Goal: Task Accomplishment & Management: Use online tool/utility

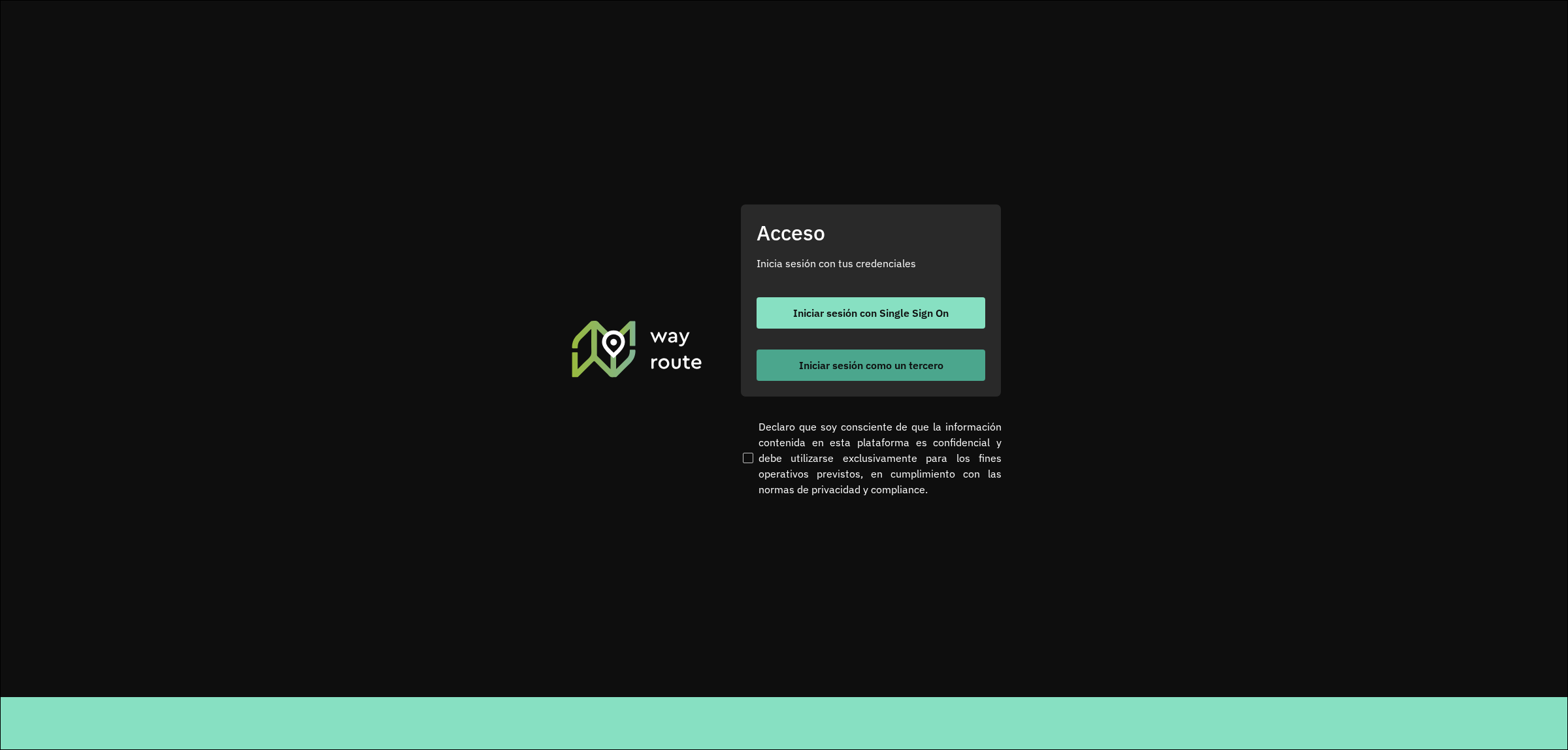
click at [795, 370] on button "Iniciar sesión como un tercero" at bounding box center [871, 365] width 228 height 31
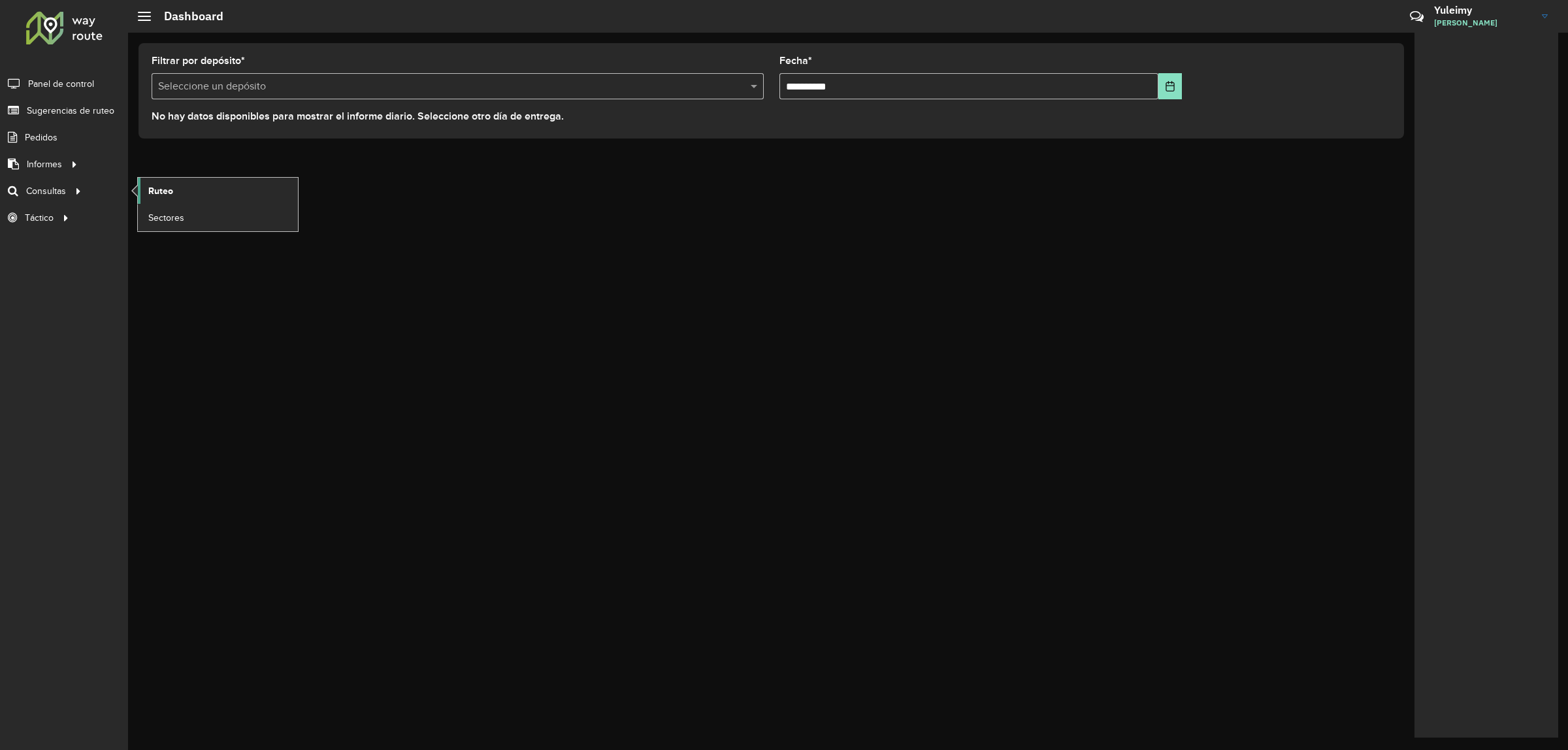
click at [151, 190] on span "Ruteo" at bounding box center [160, 191] width 25 height 14
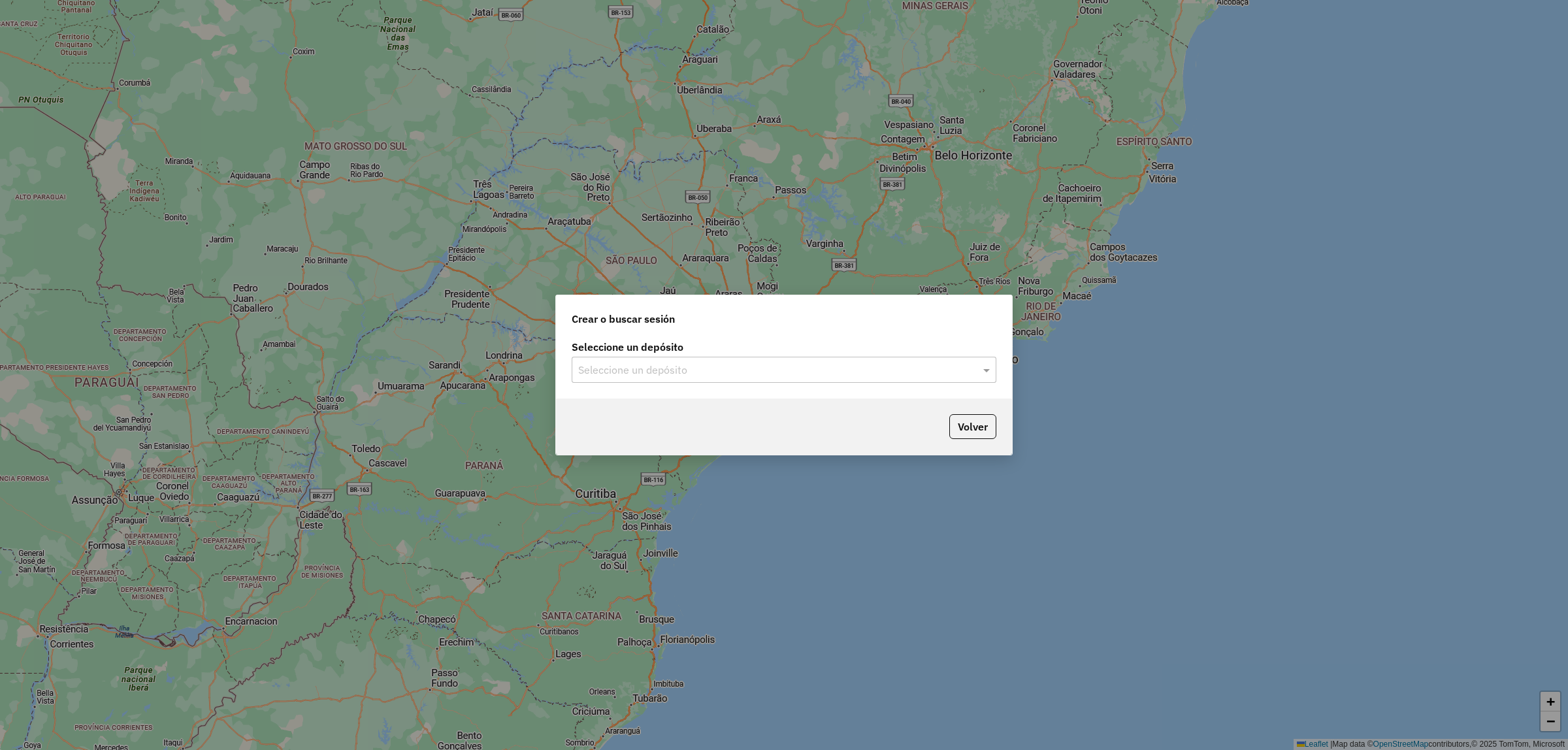
click at [763, 367] on input "text" at bounding box center [771, 370] width 385 height 16
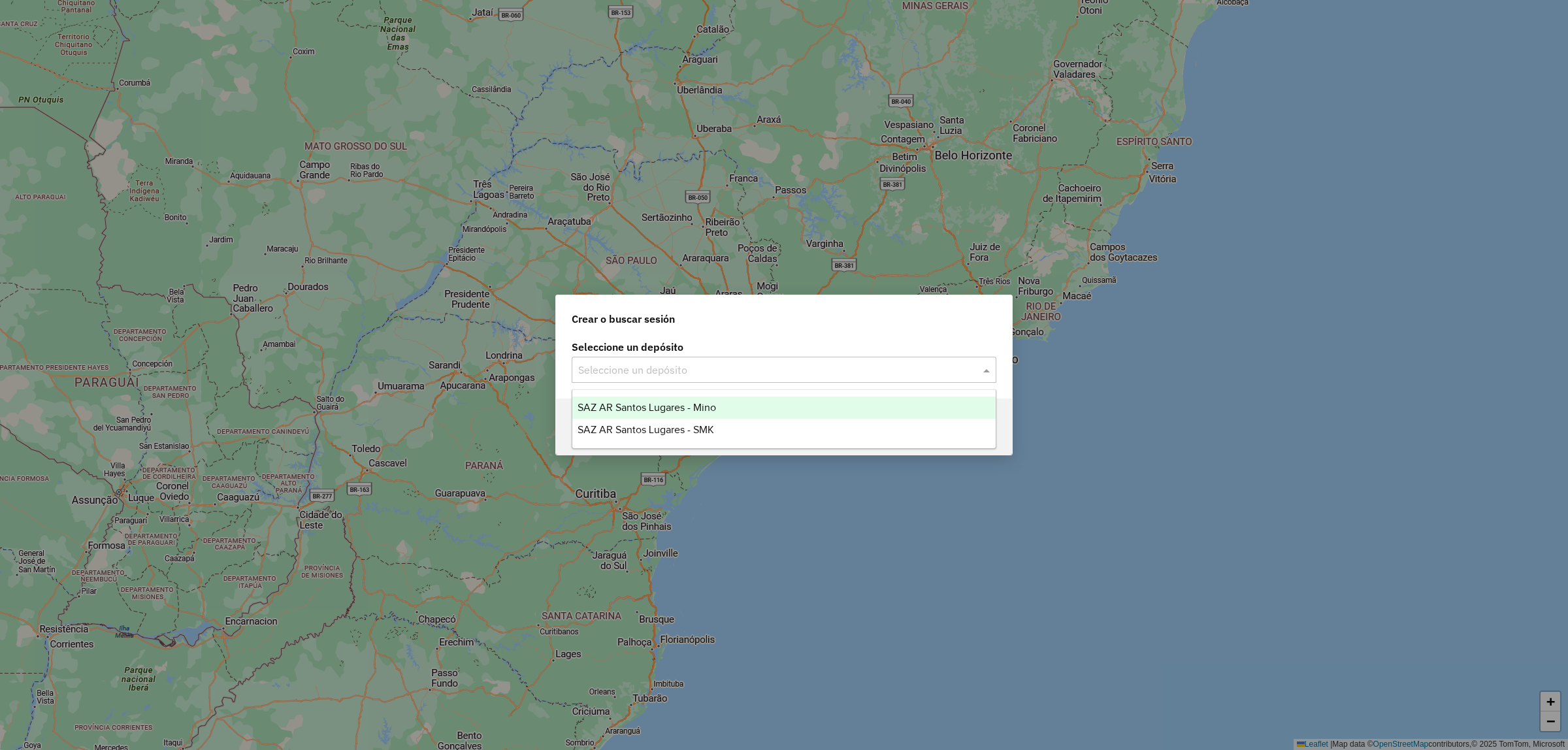
click at [687, 398] on div "SAZ AR Santos Lugares - Mino" at bounding box center [784, 407] width 423 height 22
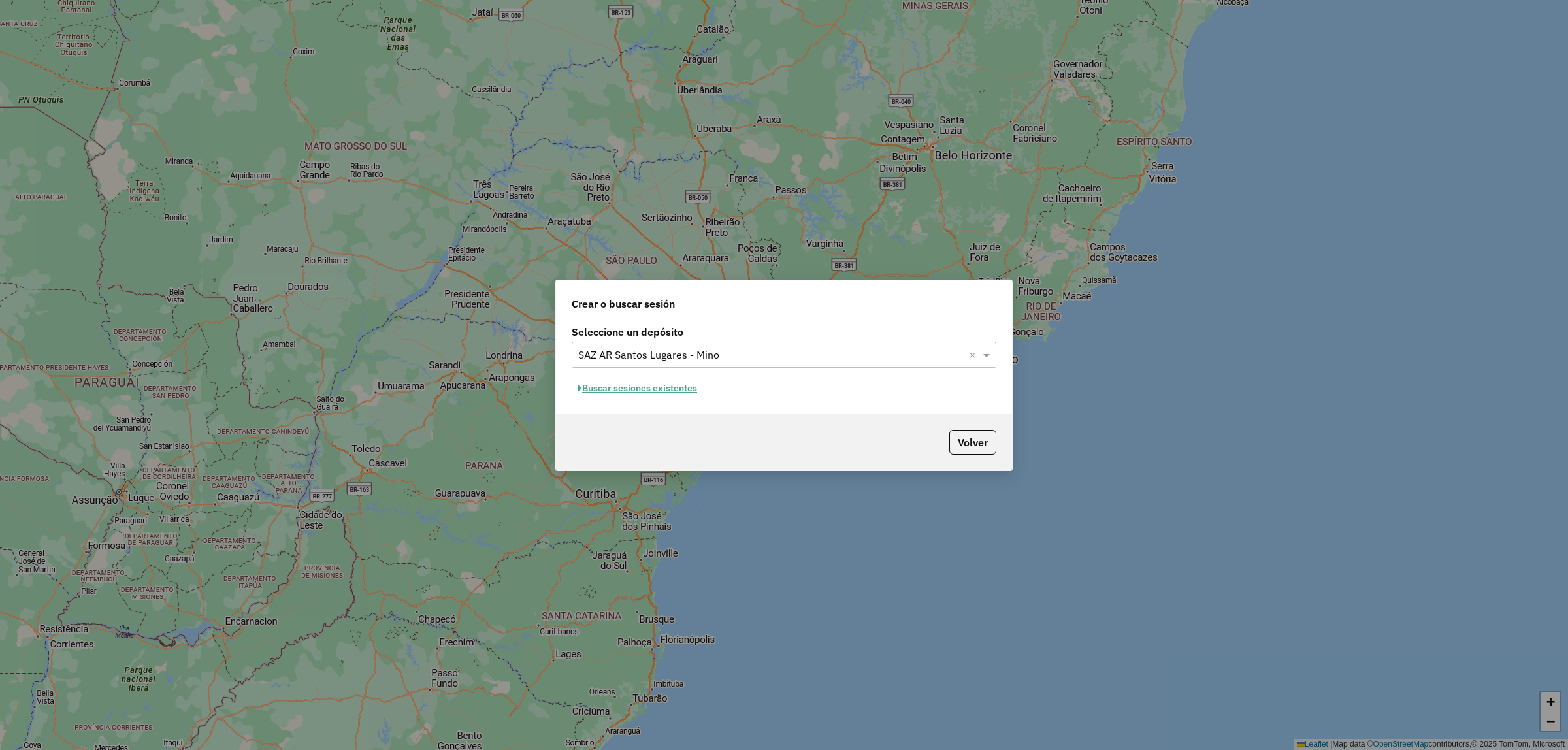
click at [678, 393] on button "Buscar sesiones existentes" at bounding box center [638, 388] width 131 height 21
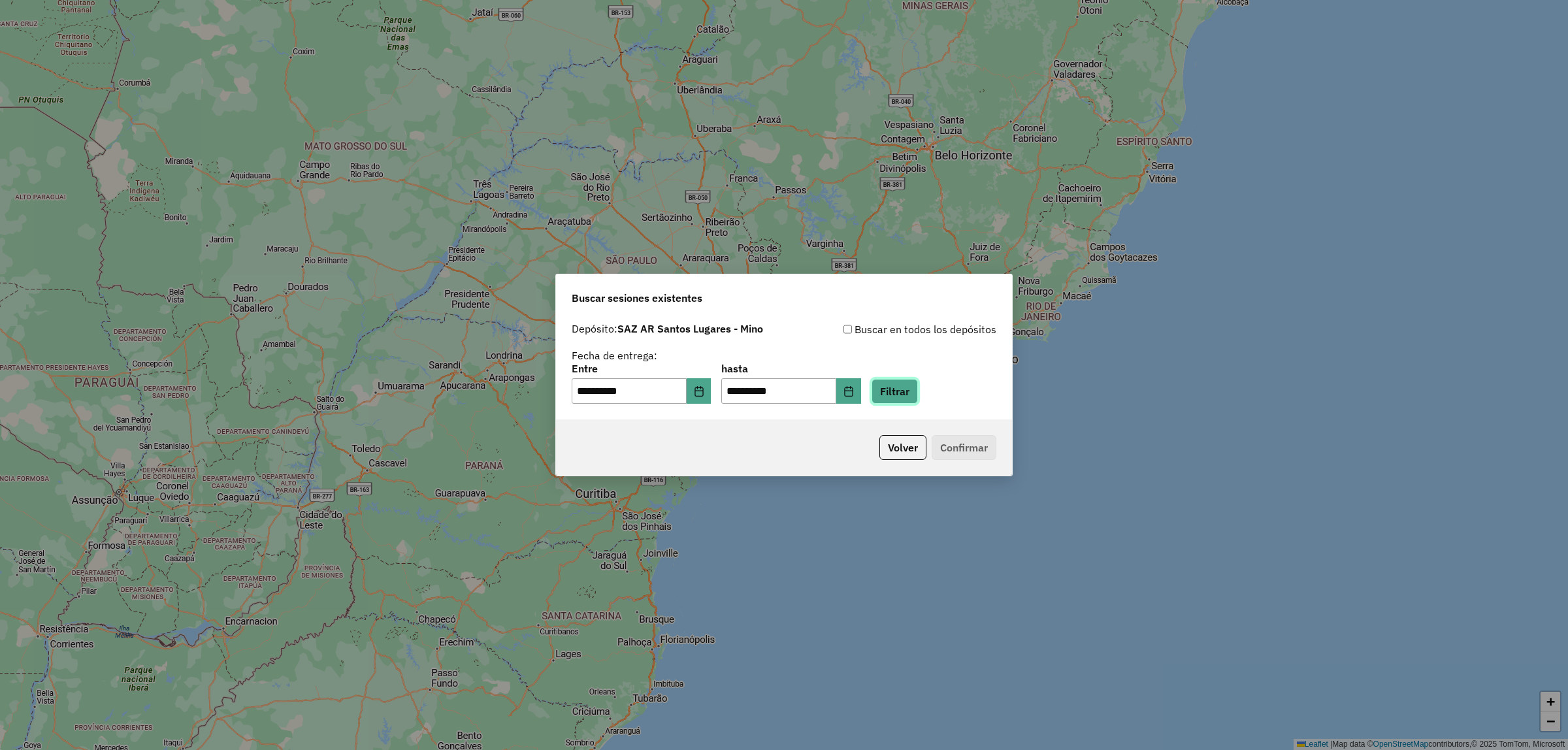
click at [918, 386] on button "Filtrar" at bounding box center [895, 391] width 46 height 25
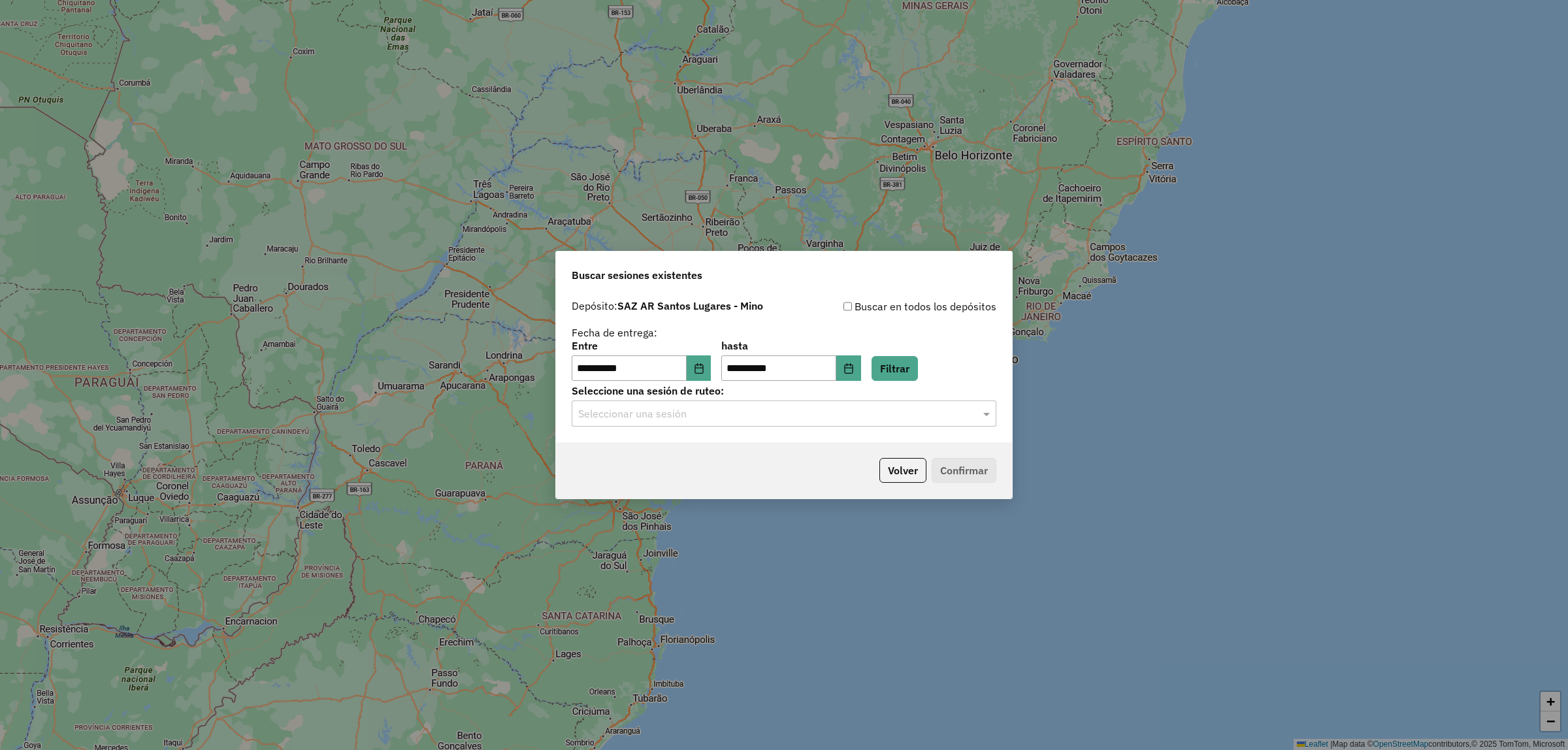
drag, startPoint x: 689, startPoint y: 432, endPoint x: 680, endPoint y: 413, distance: 21.0
click at [688, 432] on div "**********" at bounding box center [784, 368] width 456 height 150
click at [680, 412] on input "text" at bounding box center [771, 414] width 385 height 16
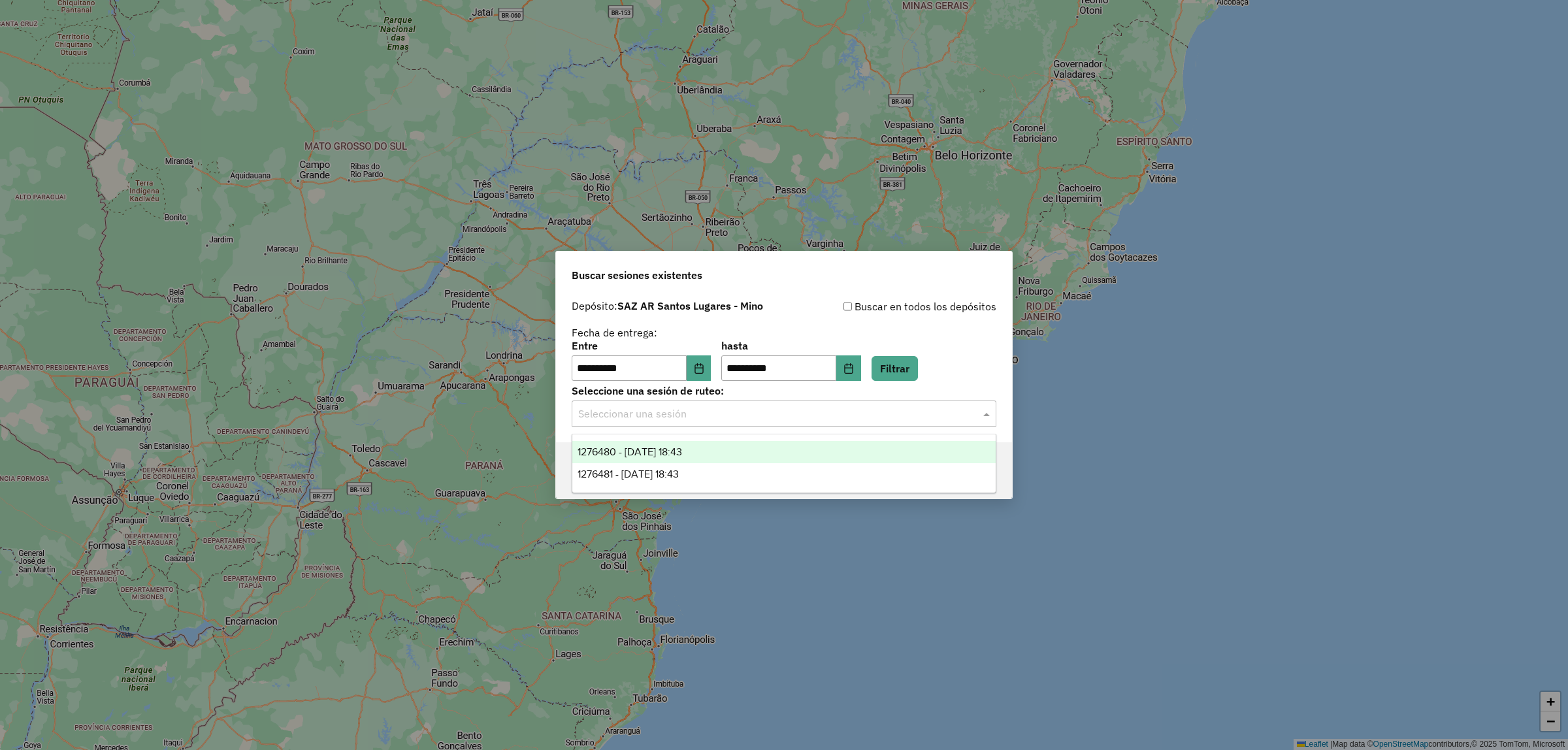
click at [690, 442] on div "1276480 - 16/09/2025 18:43" at bounding box center [784, 452] width 423 height 22
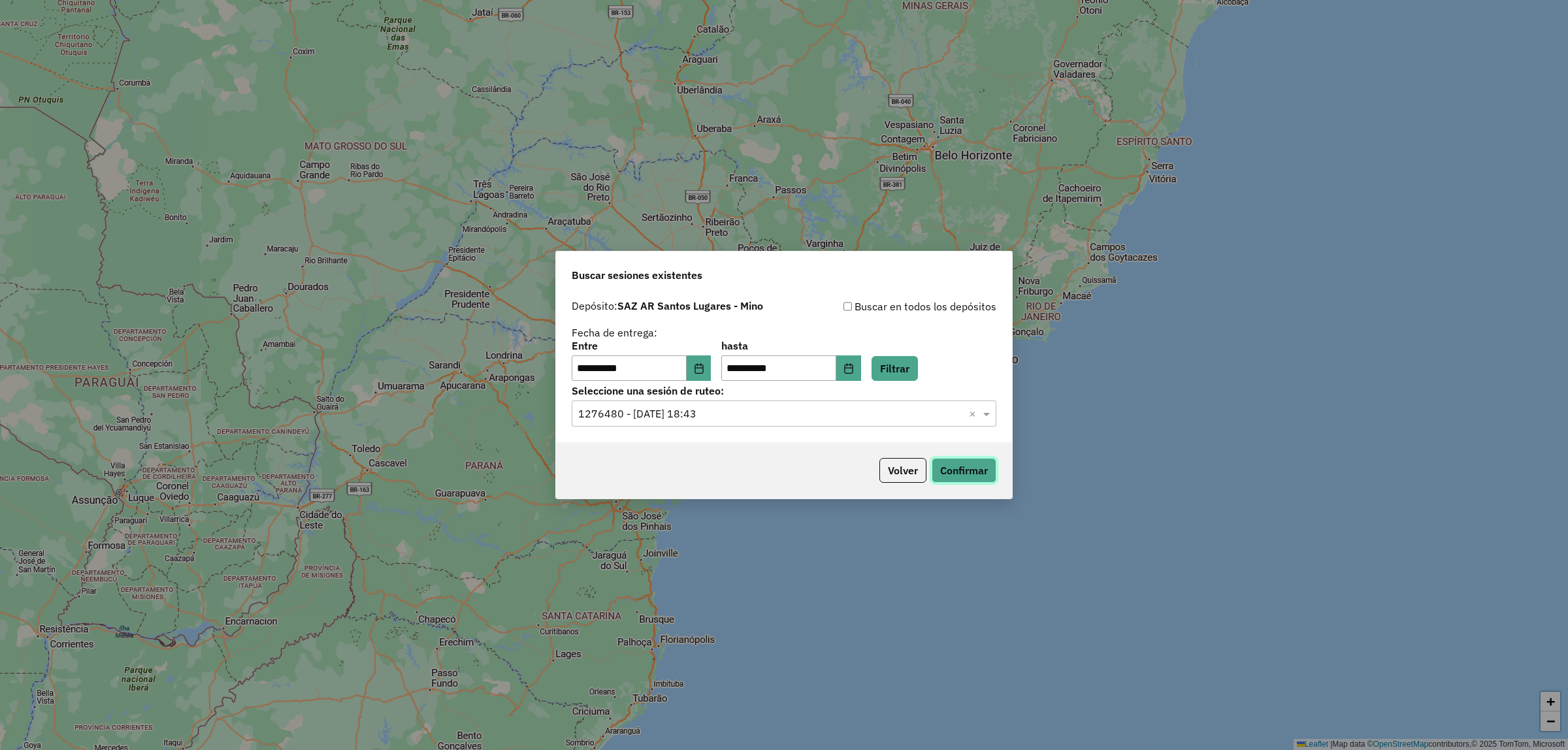
click at [977, 462] on button "Confirmar" at bounding box center [964, 470] width 65 height 25
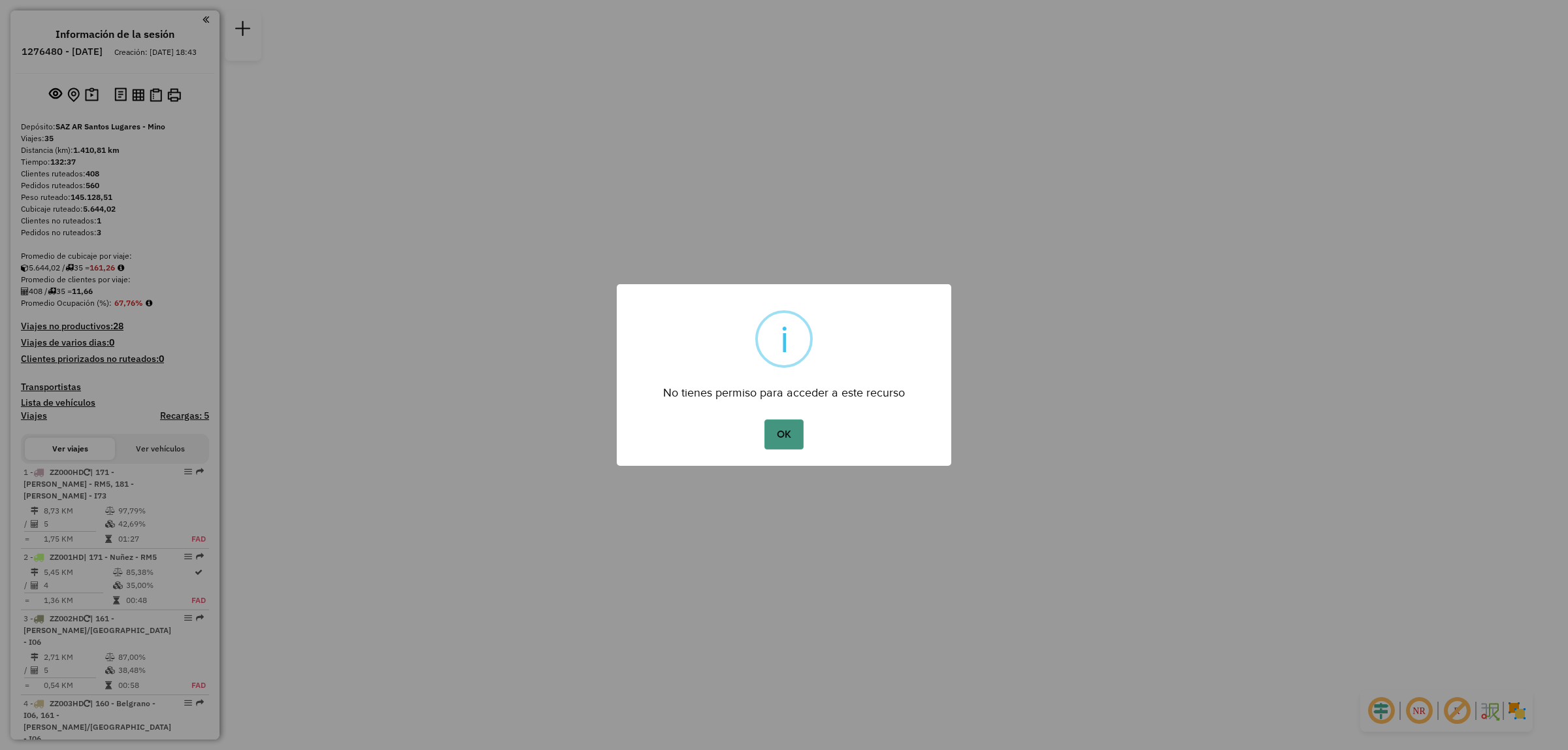
click at [798, 441] on button "OK" at bounding box center [783, 434] width 39 height 30
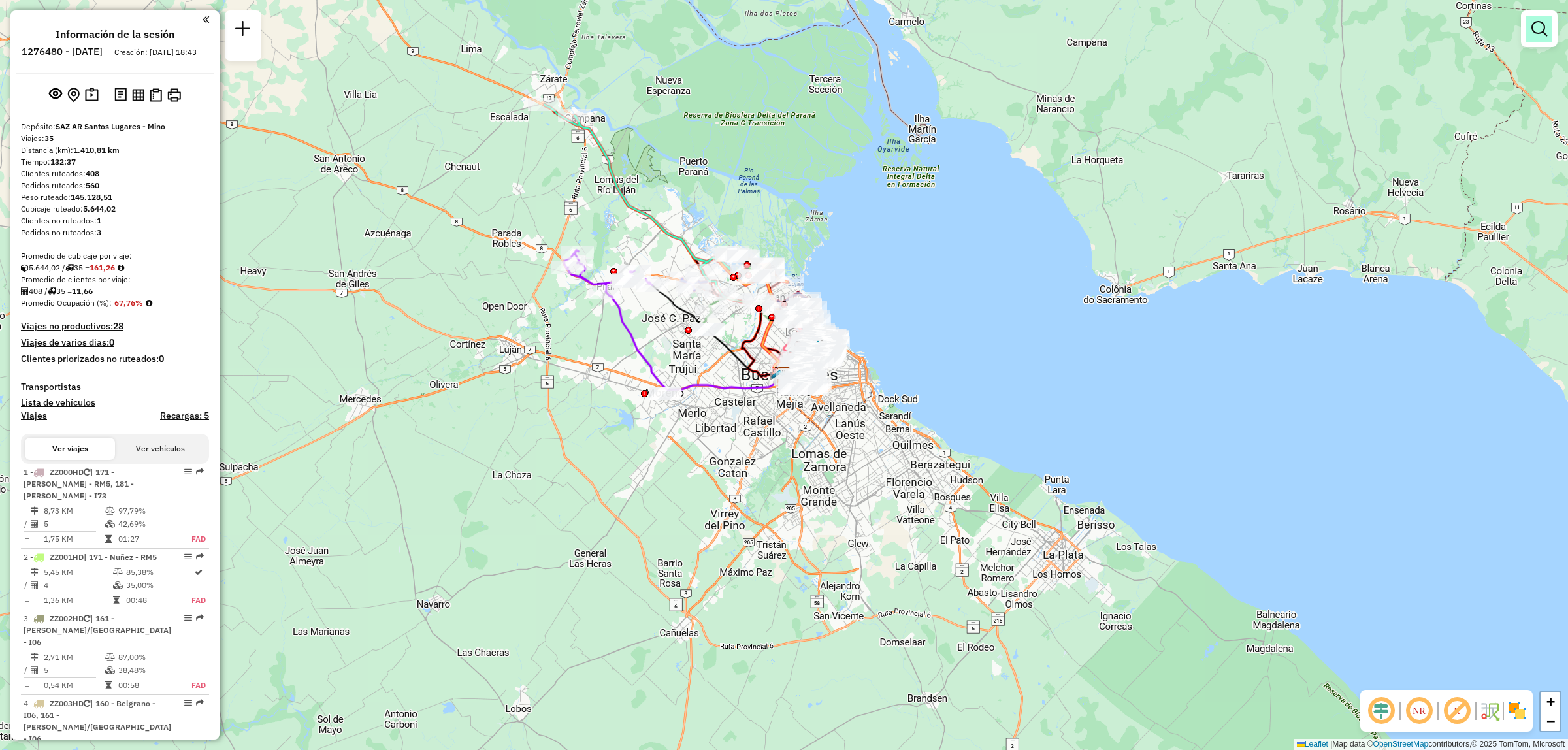
click at [1529, 39] on link at bounding box center [1539, 29] width 26 height 26
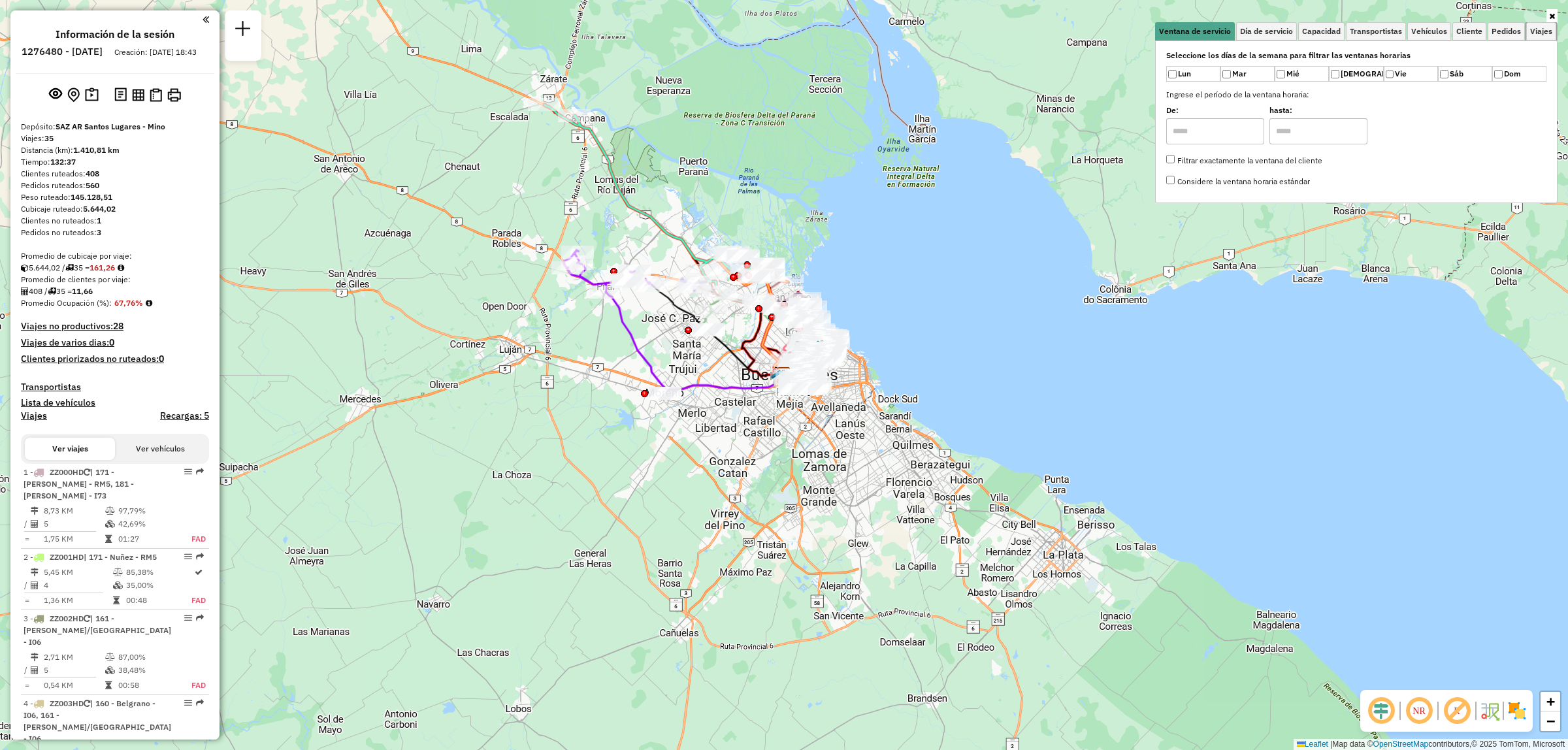
click at [1529, 39] on link "Viajes" at bounding box center [1541, 31] width 30 height 18
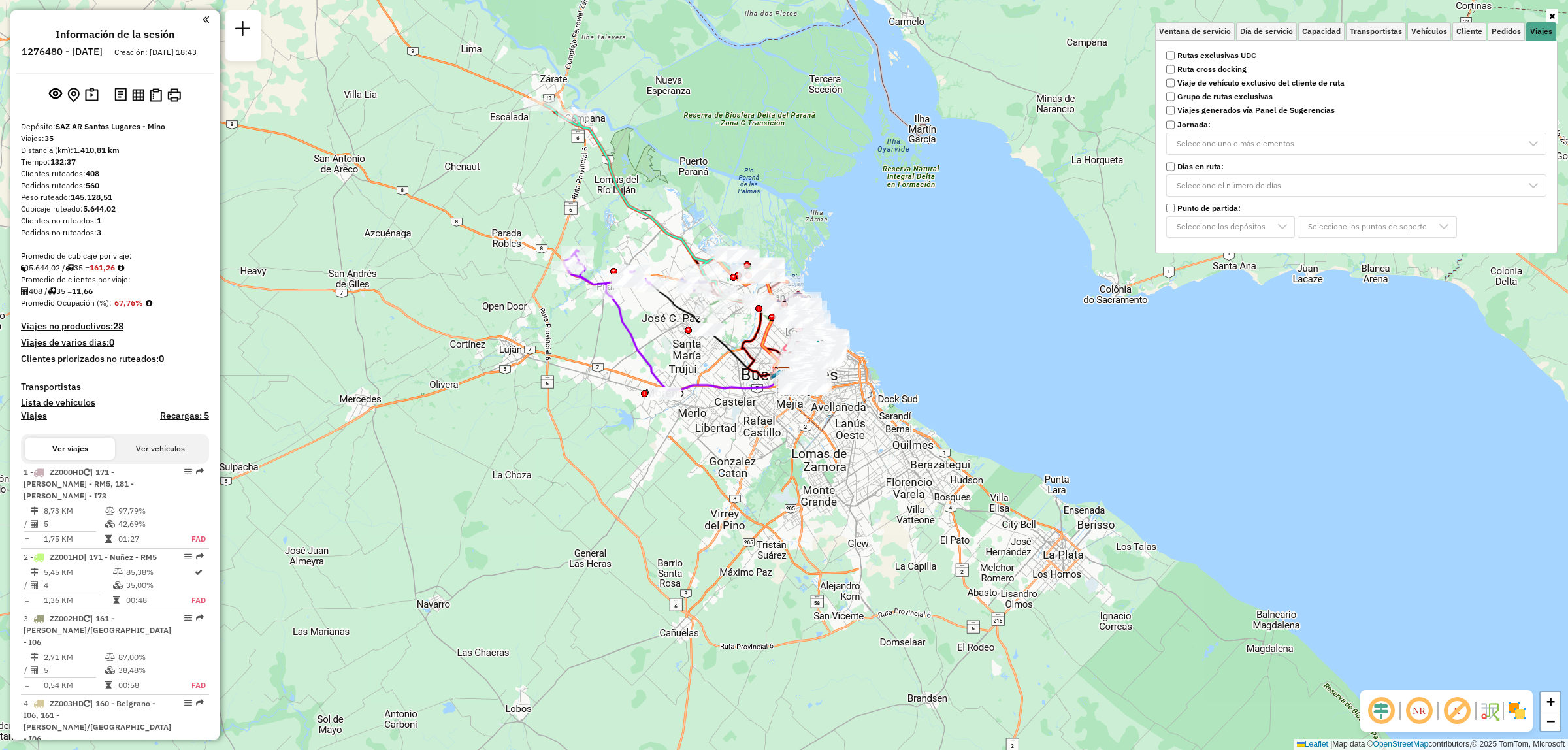
click at [1182, 50] on strong "Rutas exclusivas UDC" at bounding box center [1217, 55] width 79 height 12
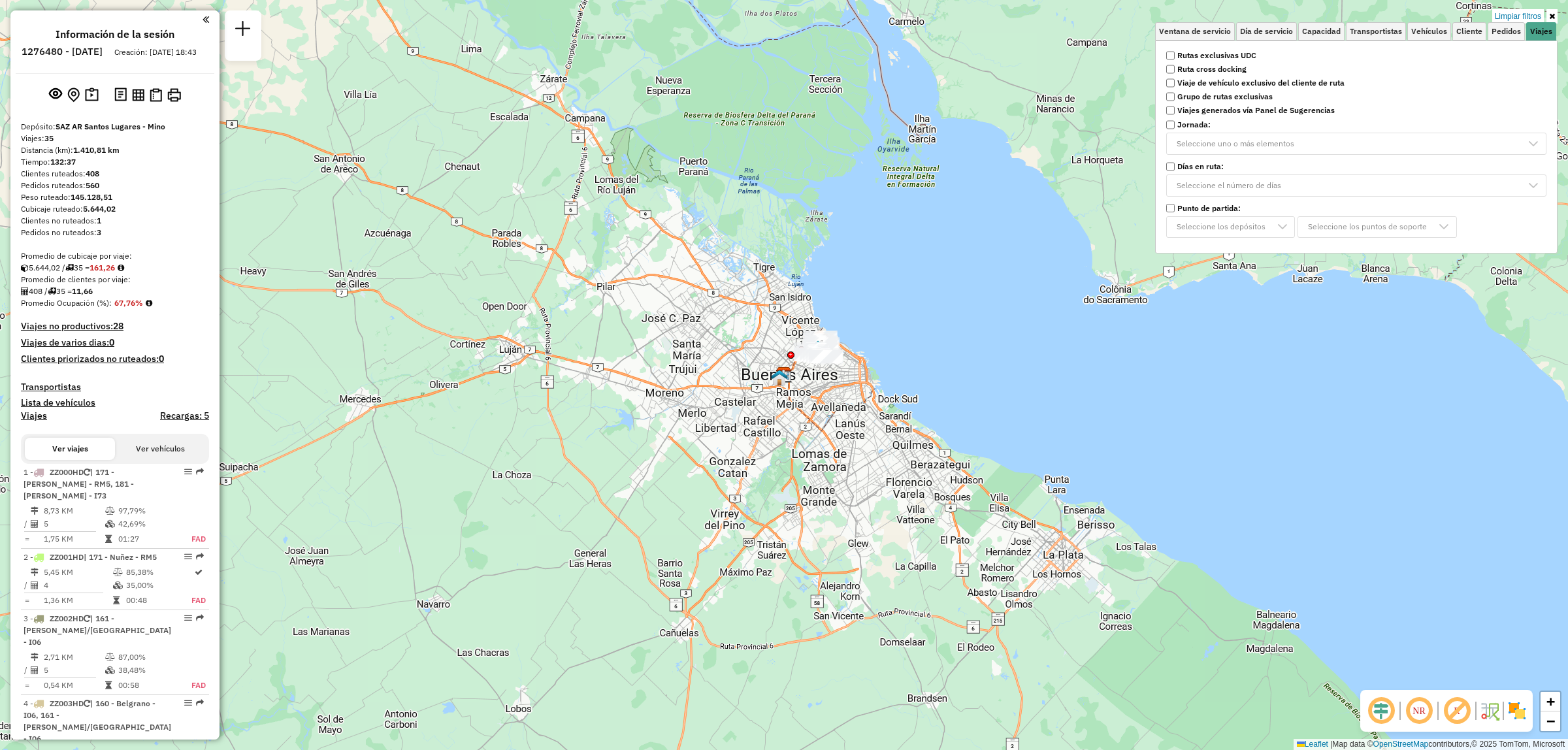
click at [911, 284] on div "Limpiar filtros Ventana de servicio Día de servicio Capacidad Transportistas Ve…" at bounding box center [784, 375] width 1568 height 750
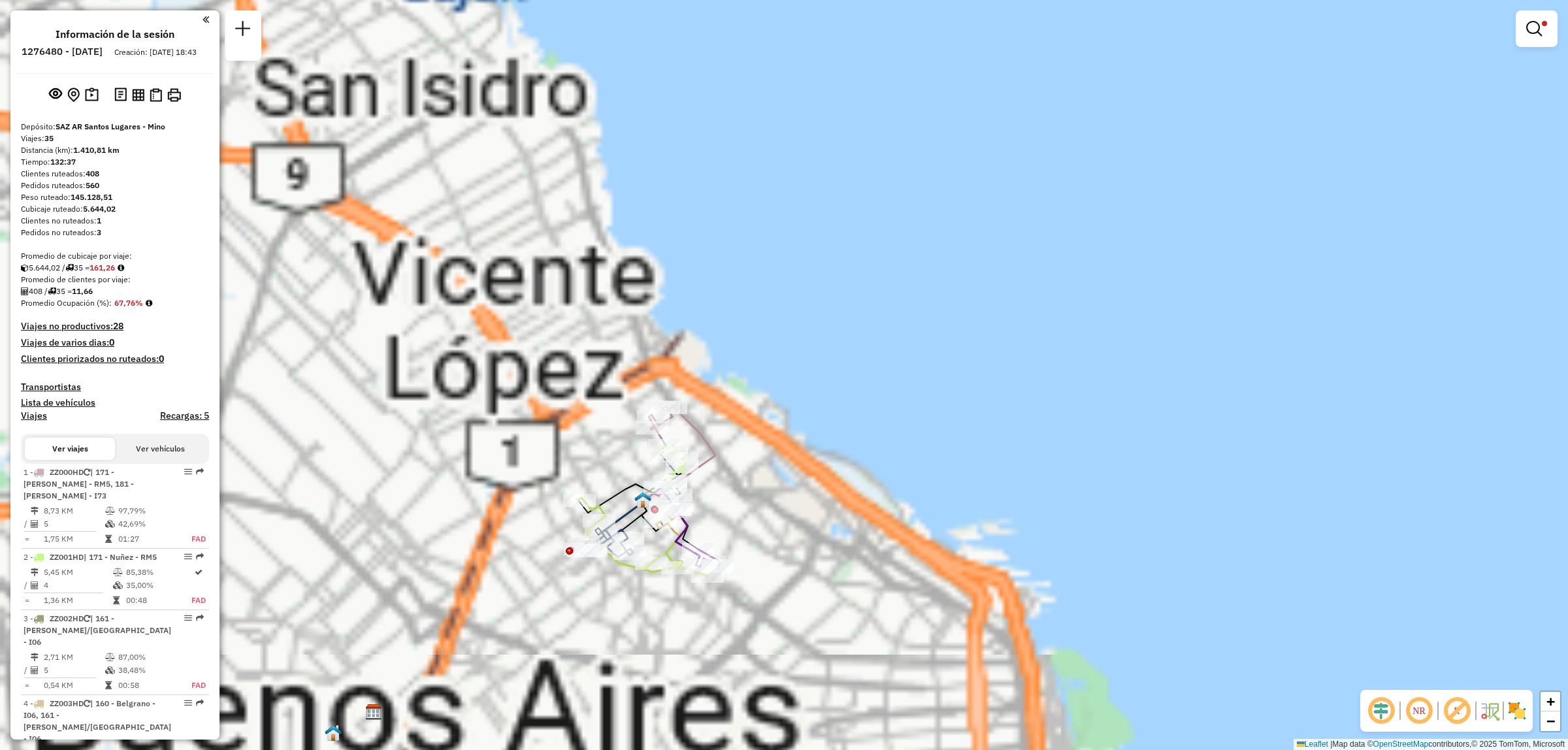
drag, startPoint x: 795, startPoint y: 407, endPoint x: 1031, endPoint y: 269, distance: 273.4
click at [1031, 269] on div "Limpiar filtros Ventana de servicio Día de servicio Capacidad Transportistas Ve…" at bounding box center [784, 375] width 1568 height 750
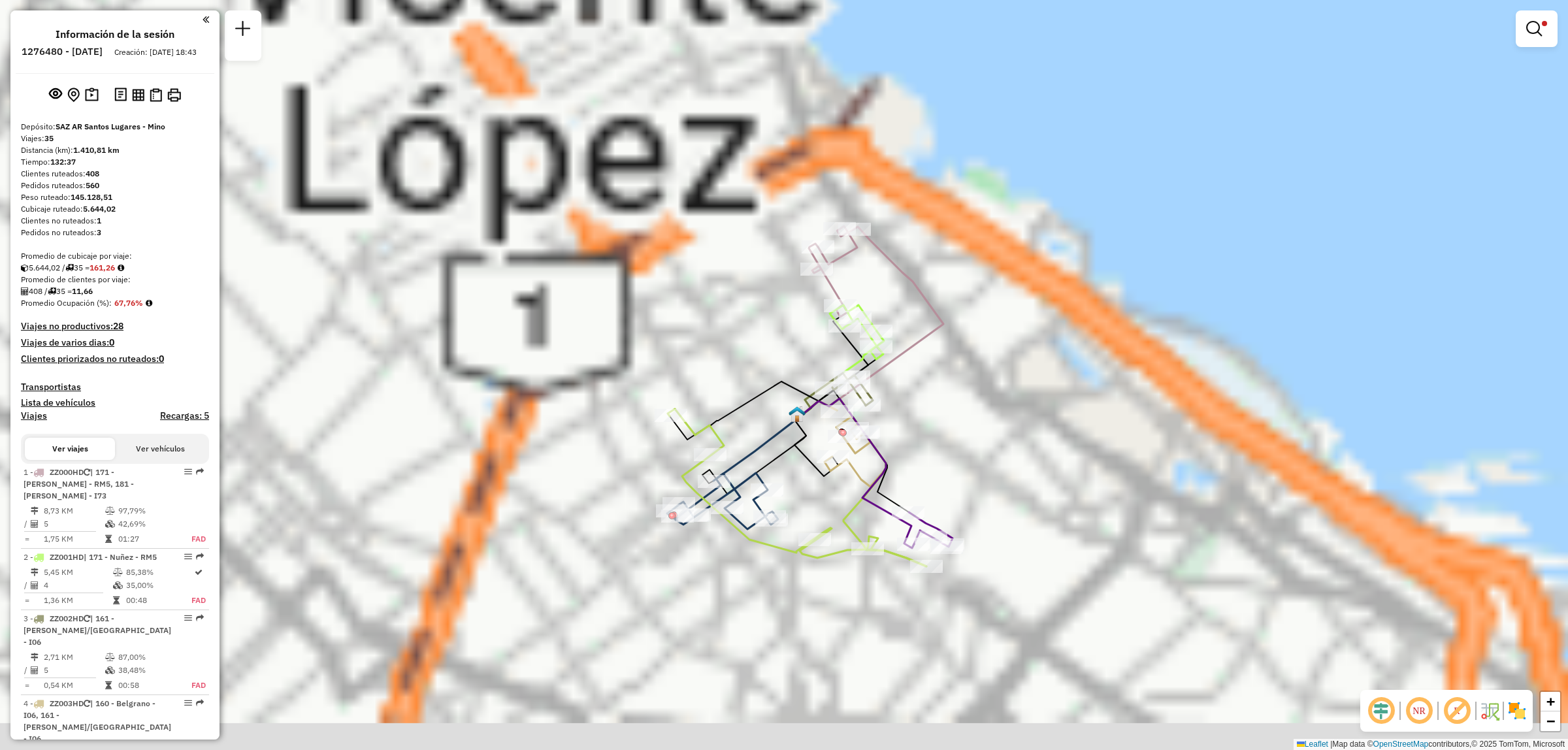
drag, startPoint x: 770, startPoint y: 564, endPoint x: 946, endPoint y: 436, distance: 217.6
click at [946, 436] on div "Limpiar filtros Ventana de servicio Día de servicio Capacidad Transportistas Ve…" at bounding box center [784, 375] width 1568 height 750
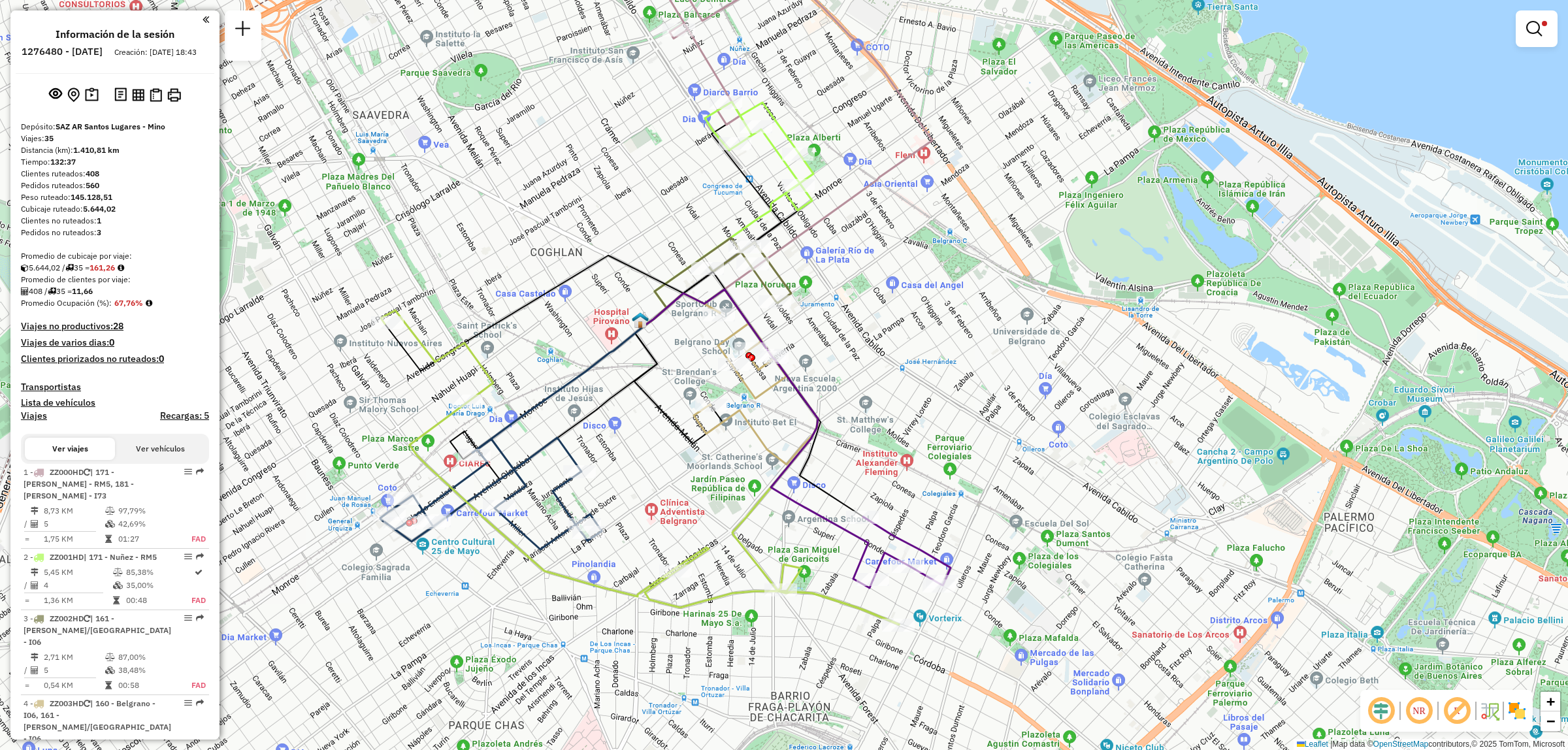
drag, startPoint x: 943, startPoint y: 416, endPoint x: 1026, endPoint y: 518, distance: 131.5
click at [1026, 518] on div "Limpiar filtros Ventana de servicio Día de servicio Capacidad Transportistas Ve…" at bounding box center [784, 375] width 1568 height 750
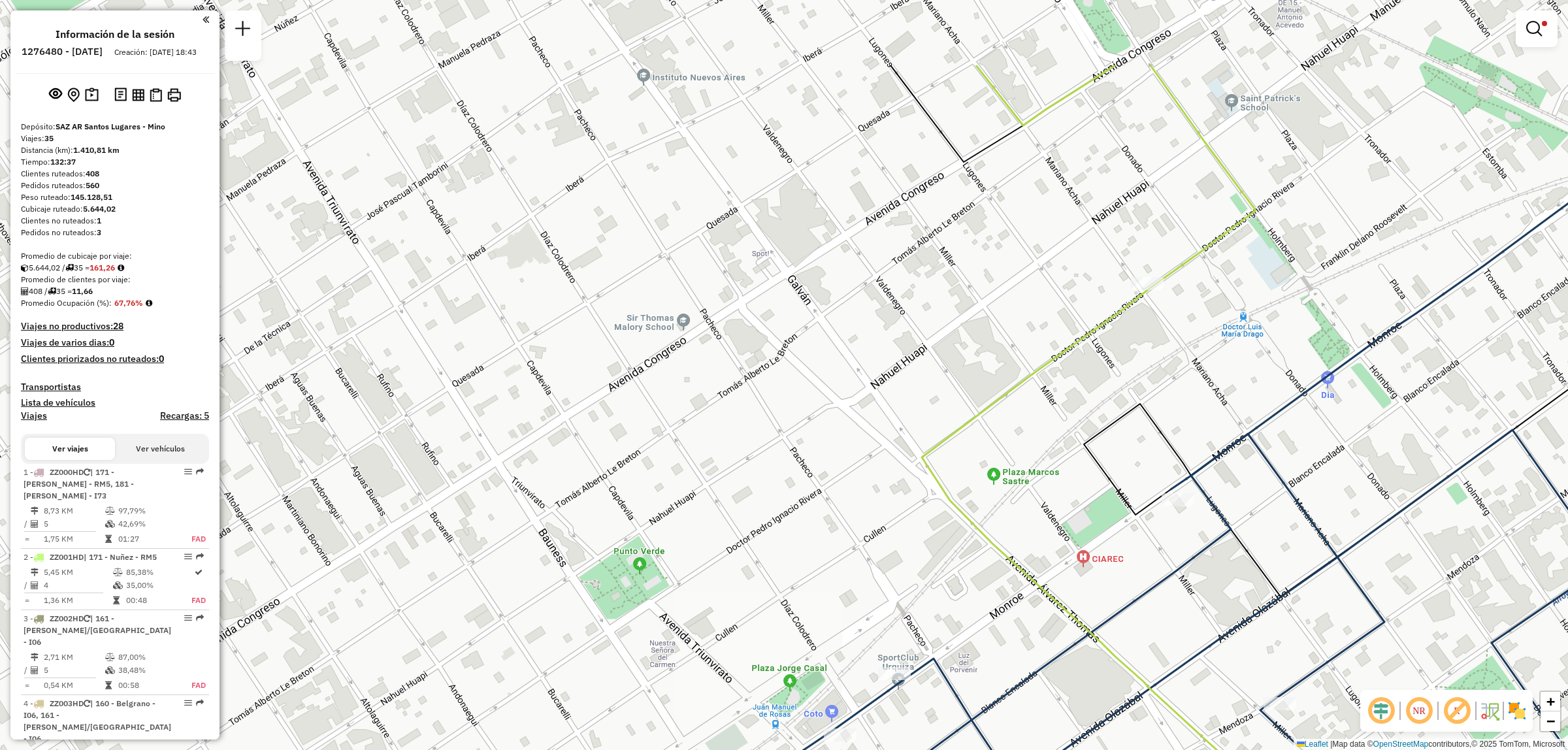
drag, startPoint x: 441, startPoint y: 592, endPoint x: 575, endPoint y: 623, distance: 137.5
click at [711, 706] on div "Limpiar filtros Ventana de servicio Día de servicio Capacidad Transportistas Ve…" at bounding box center [784, 375] width 1568 height 750
